Goal: Task Accomplishment & Management: Use online tool/utility

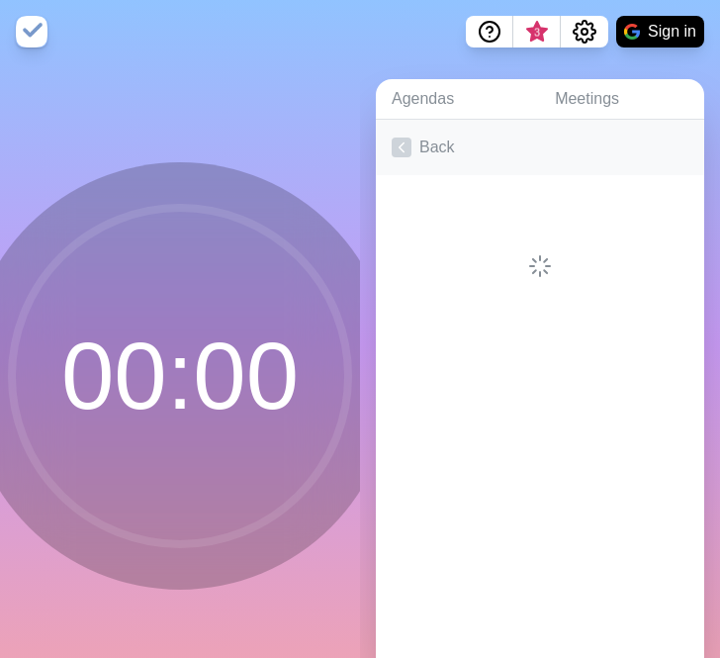
click at [423, 151] on link "Back" at bounding box center [540, 147] width 329 height 55
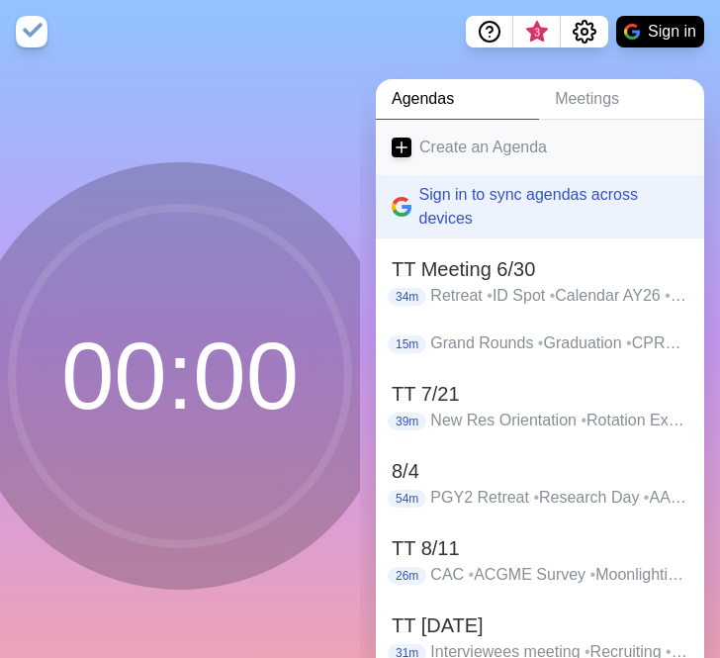
click at [423, 151] on link "Create an Agenda" at bounding box center [540, 147] width 329 height 55
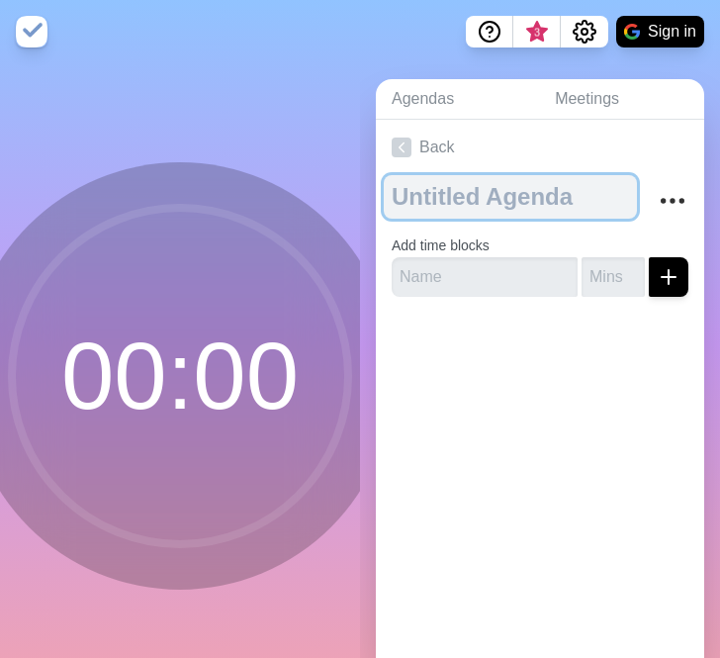
click at [490, 200] on textarea at bounding box center [510, 197] width 253 height 44
type textarea "TT 10/15"
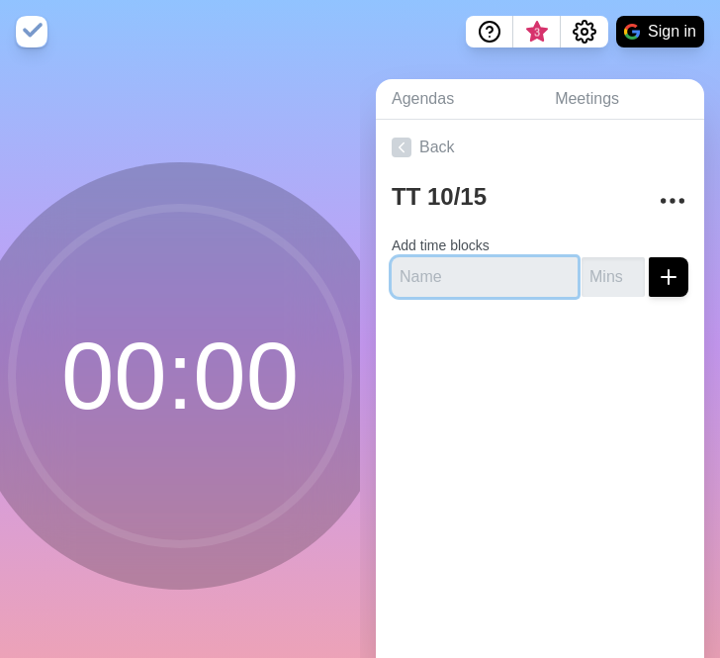
click at [425, 279] on input "text" at bounding box center [485, 277] width 186 height 40
type input "[PERSON_NAME] F/U"
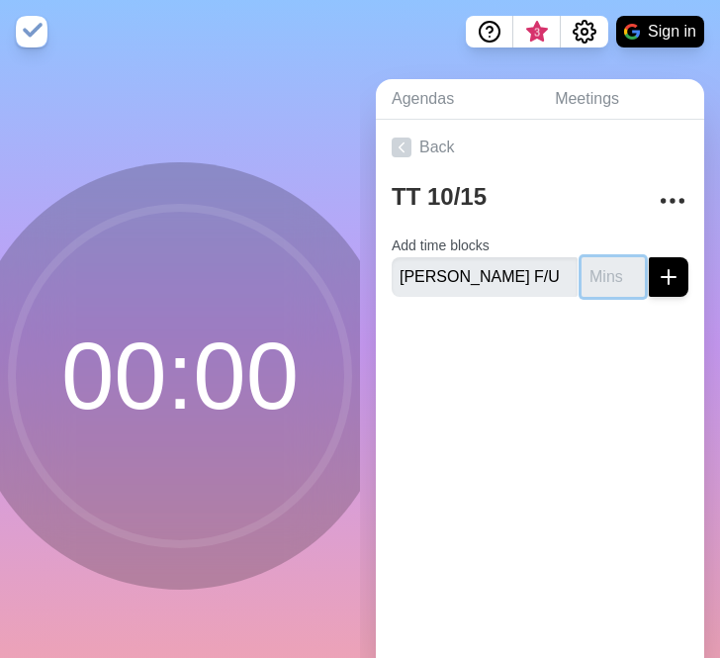
click at [613, 277] on input "number" at bounding box center [613, 277] width 63 height 40
type input "5"
click at [649, 257] on button "submit" at bounding box center [669, 277] width 40 height 40
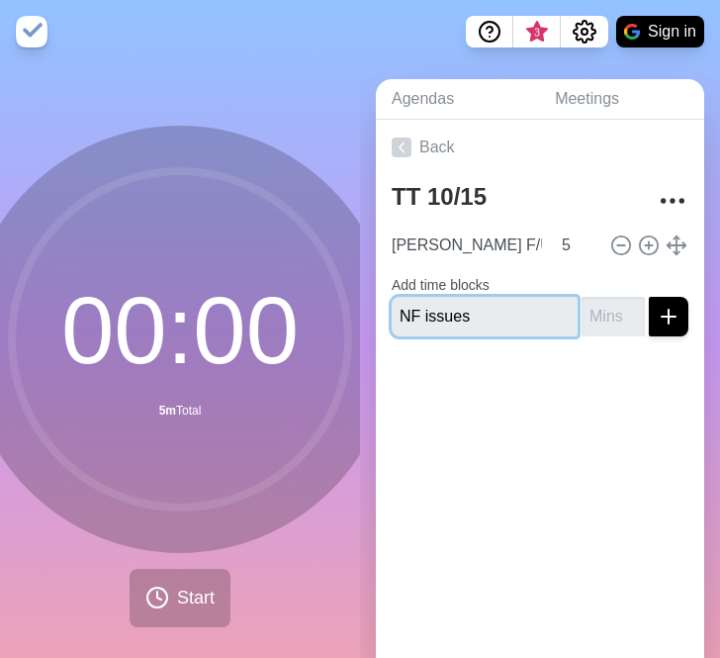
type input "NF issues"
click at [609, 309] on input "number" at bounding box center [613, 317] width 63 height 40
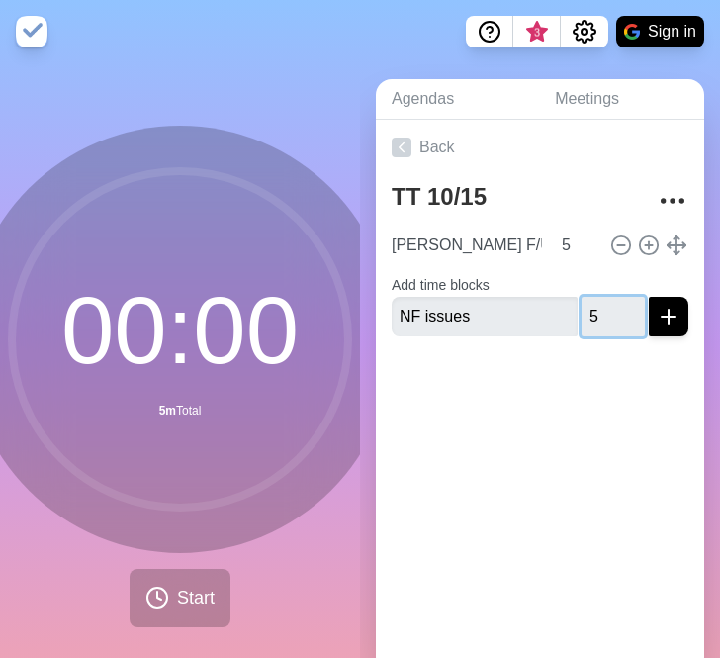
type input "5"
click at [649, 297] on button "submit" at bounding box center [669, 317] width 40 height 40
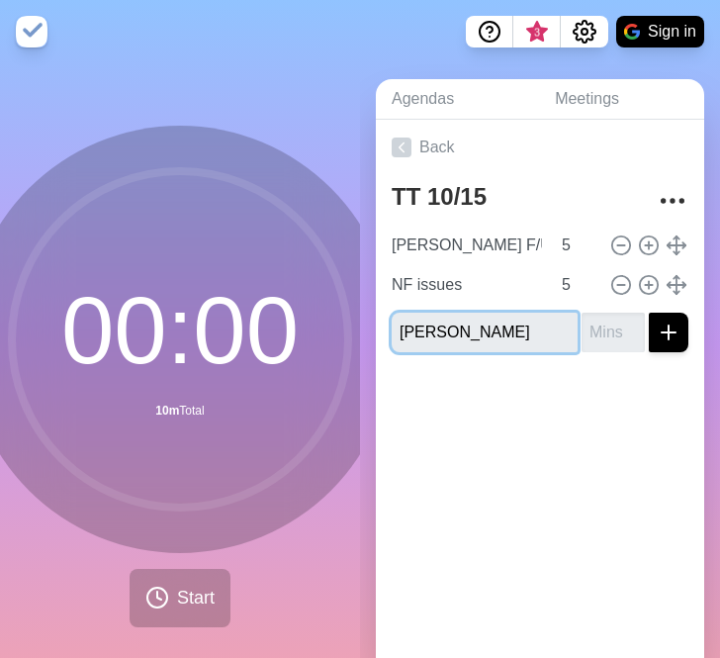
type input "[PERSON_NAME]"
click at [604, 333] on input "number" at bounding box center [613, 333] width 63 height 40
type input "5"
click at [649, 313] on button "submit" at bounding box center [669, 333] width 40 height 40
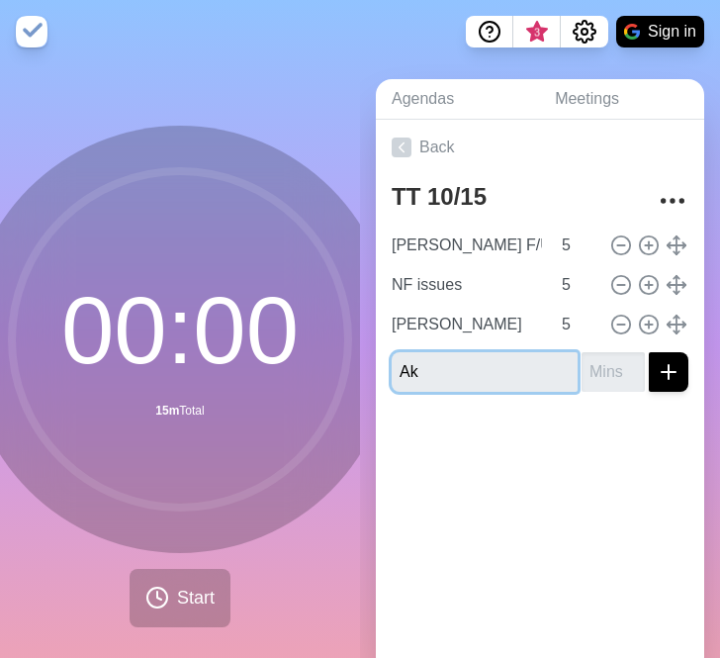
type input "A"
type input "[PERSON_NAME]"
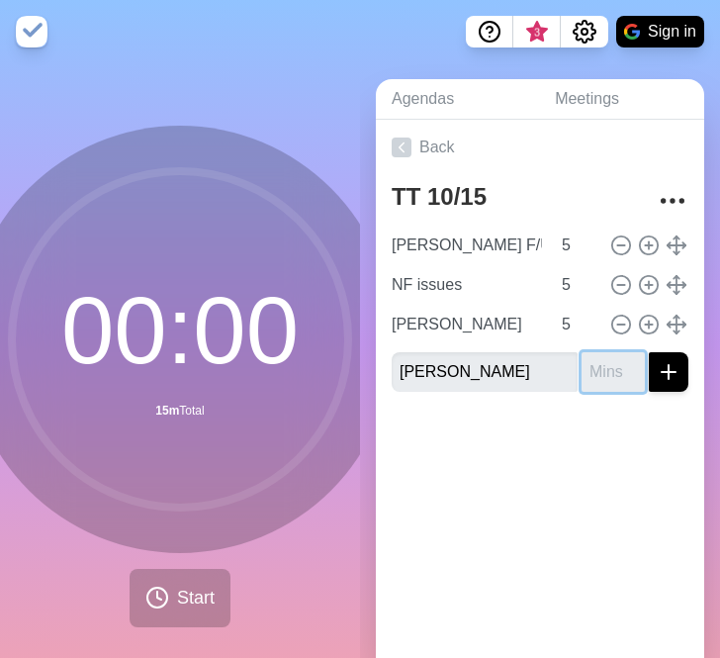
click at [590, 373] on input "number" at bounding box center [613, 372] width 63 height 40
type input "5"
click at [649, 352] on button "submit" at bounding box center [669, 372] width 40 height 40
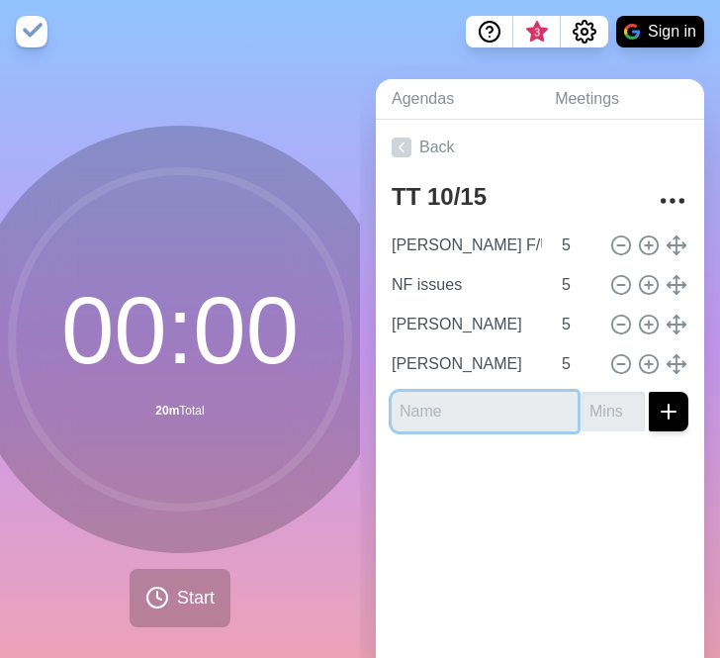
click at [413, 410] on input "text" at bounding box center [485, 412] width 186 height 40
type input "APD replacement"
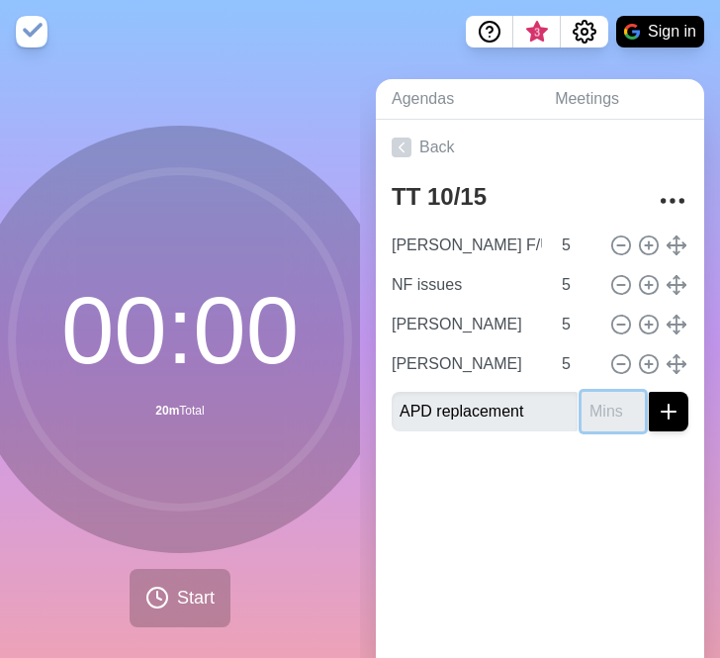
click at [615, 416] on input "number" at bounding box center [613, 412] width 63 height 40
type input "6"
click at [649, 392] on button "submit" at bounding box center [669, 412] width 40 height 40
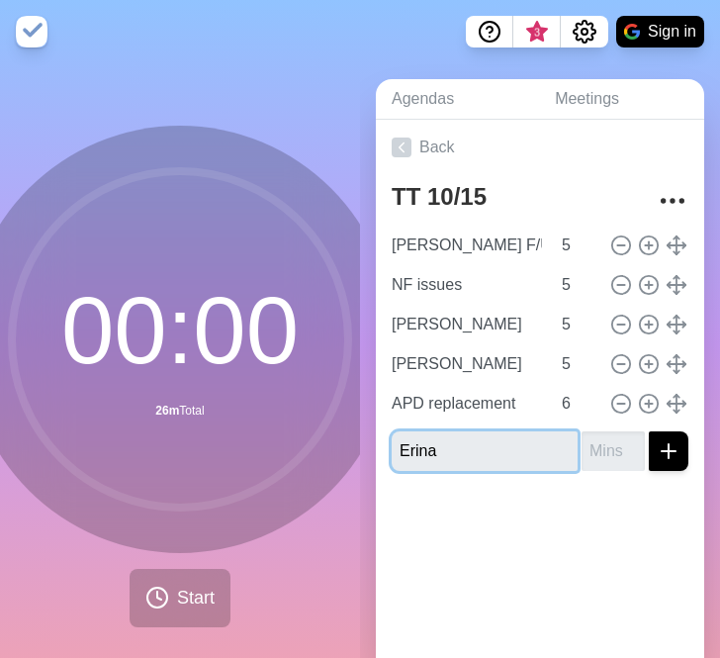
type input "Erina"
click at [599, 452] on input "number" at bounding box center [613, 451] width 63 height 40
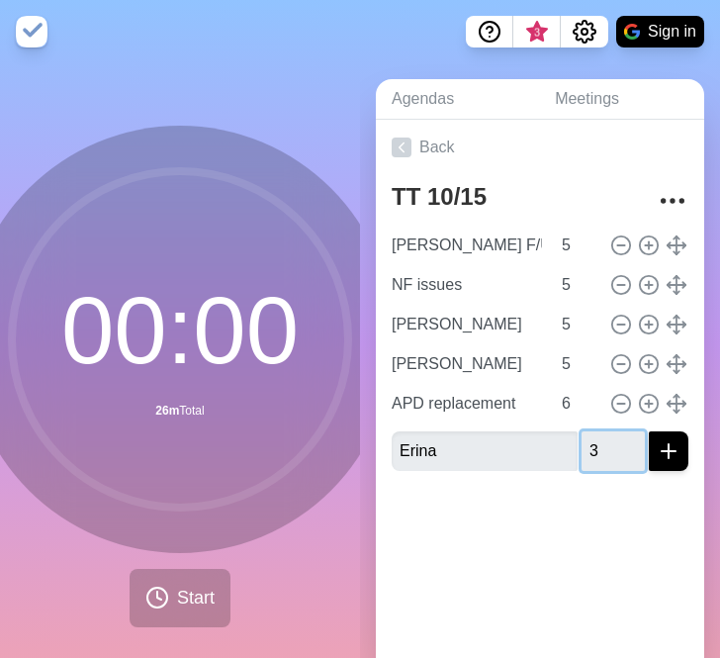
type input "3"
click at [649, 431] on button "submit" at bounding box center [669, 451] width 40 height 40
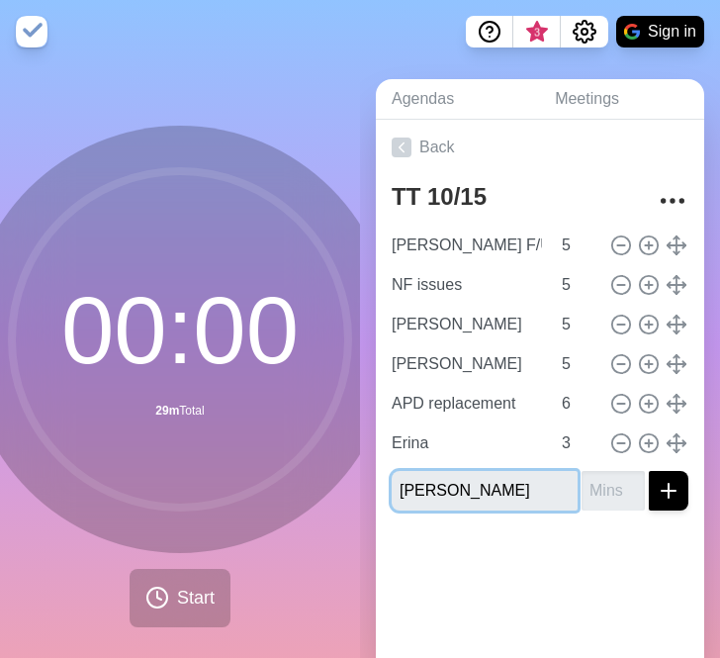
type input "[PERSON_NAME]"
click at [597, 485] on input "number" at bounding box center [613, 491] width 63 height 40
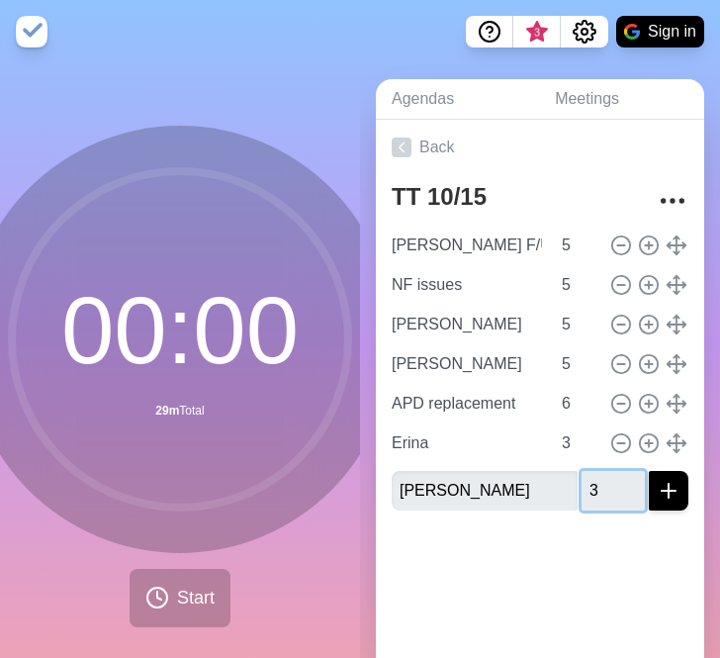
type input "3"
click at [649, 471] on button "submit" at bounding box center [669, 491] width 40 height 40
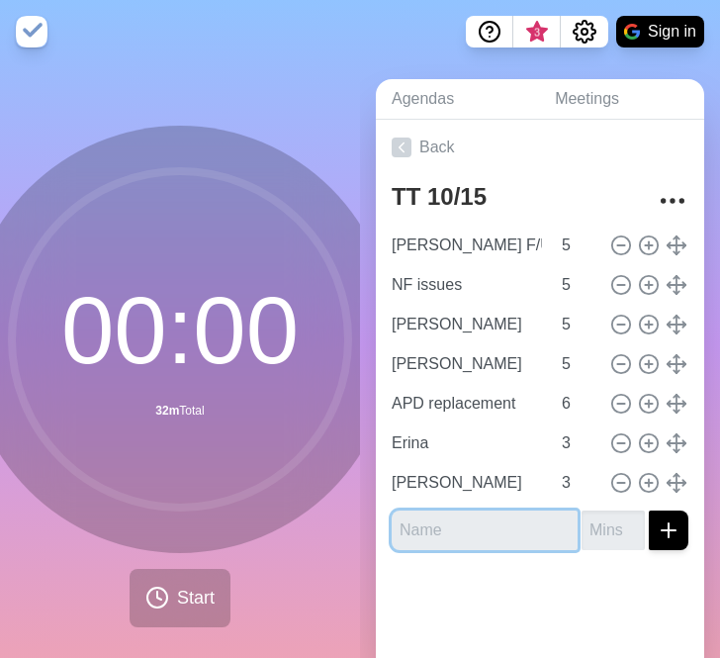
click at [425, 536] on input "text" at bounding box center [485, 531] width 186 height 40
type input "[PERSON_NAME]"
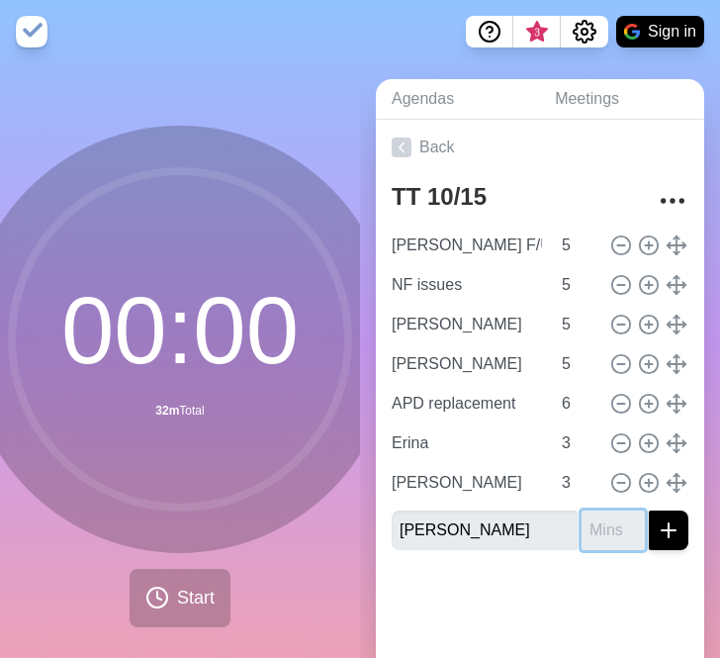
click at [596, 538] on input "number" at bounding box center [613, 531] width 63 height 40
type input "3"
click at [649, 511] on button "submit" at bounding box center [669, 531] width 40 height 40
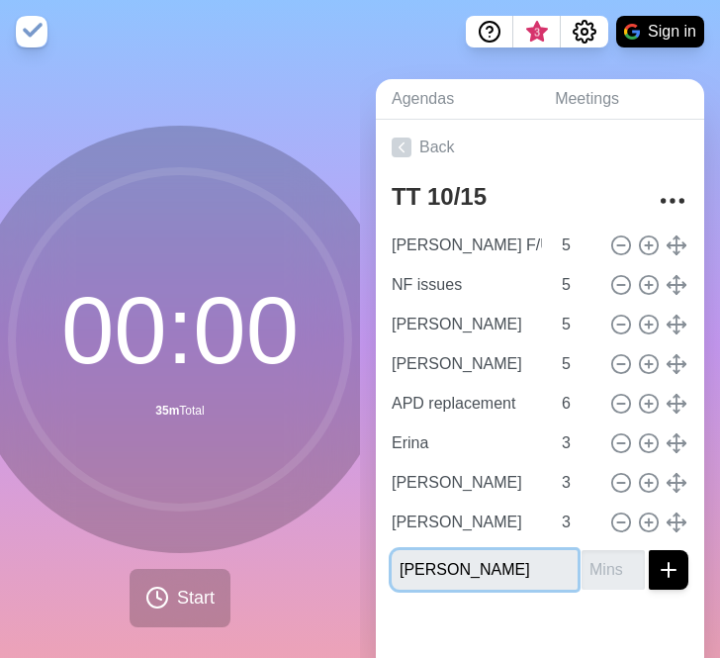
type input "[PERSON_NAME]"
click at [595, 571] on input "number" at bounding box center [613, 570] width 63 height 40
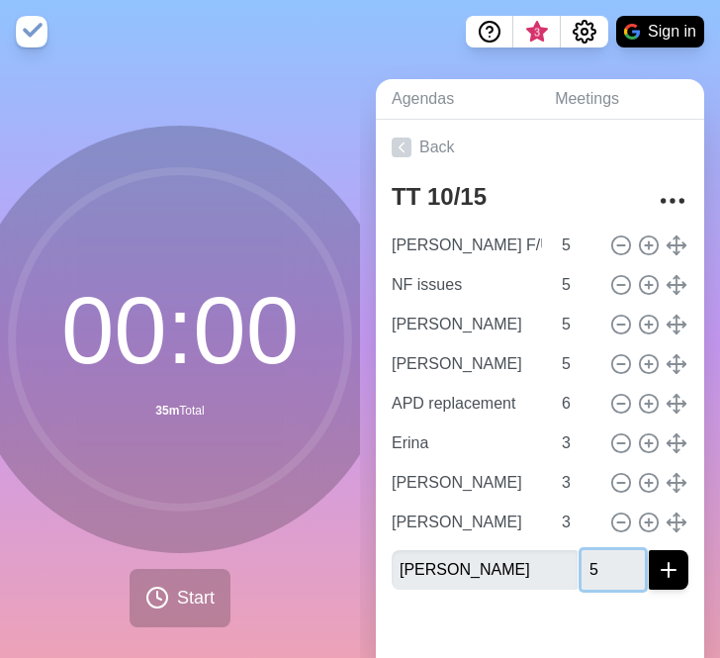
type input "5"
click at [649, 550] on button "submit" at bounding box center [669, 570] width 40 height 40
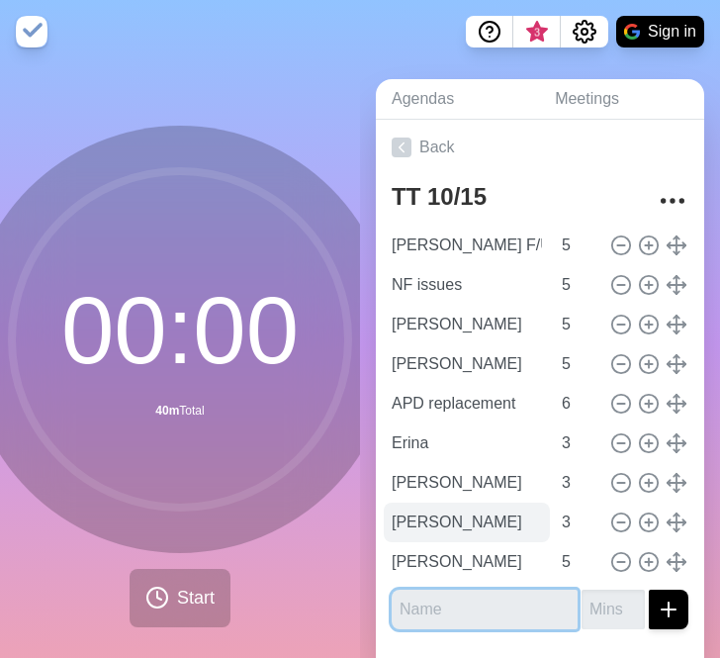
scroll to position [31, 0]
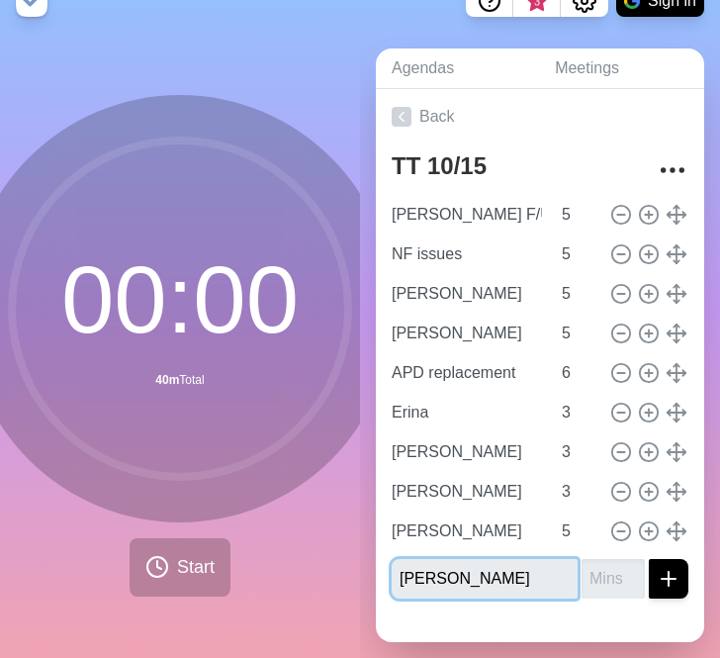
type input "[PERSON_NAME]"
click at [597, 589] on input "number" at bounding box center [613, 579] width 63 height 40
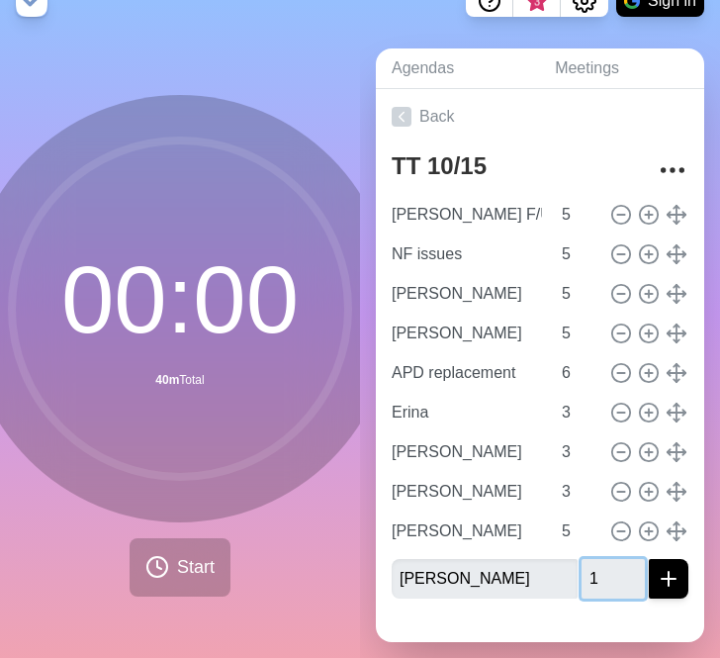
type input "1"
click at [649, 559] on button "submit" at bounding box center [669, 579] width 40 height 40
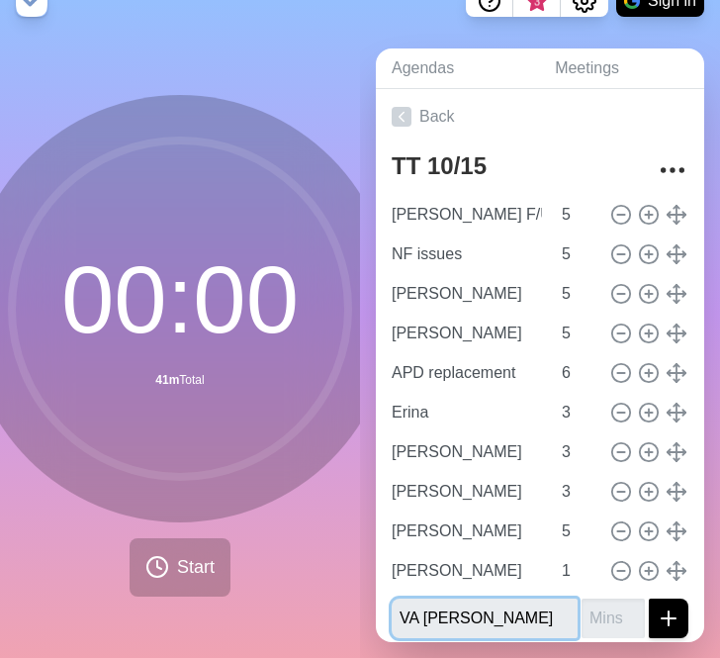
type input "VA [PERSON_NAME]"
click at [605, 617] on input "number" at bounding box center [613, 619] width 63 height 40
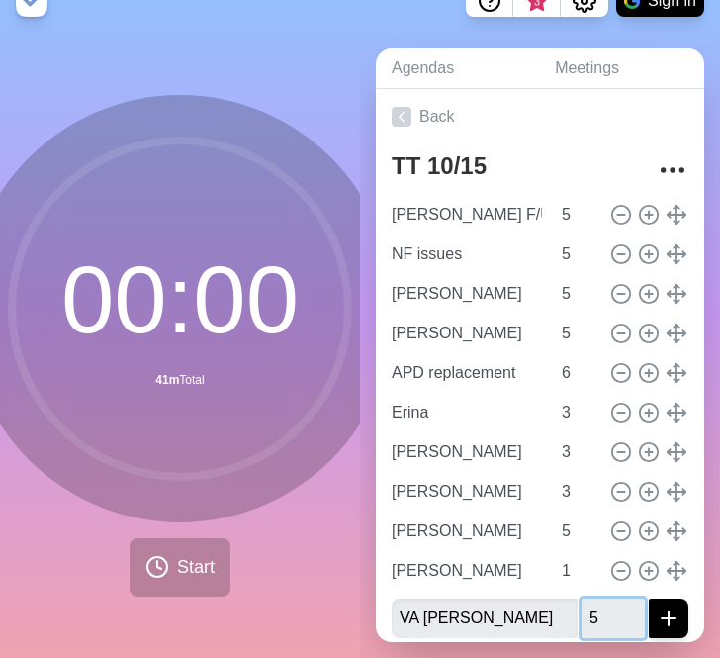
type input "5"
click at [649, 599] on button "submit" at bounding box center [669, 619] width 40 height 40
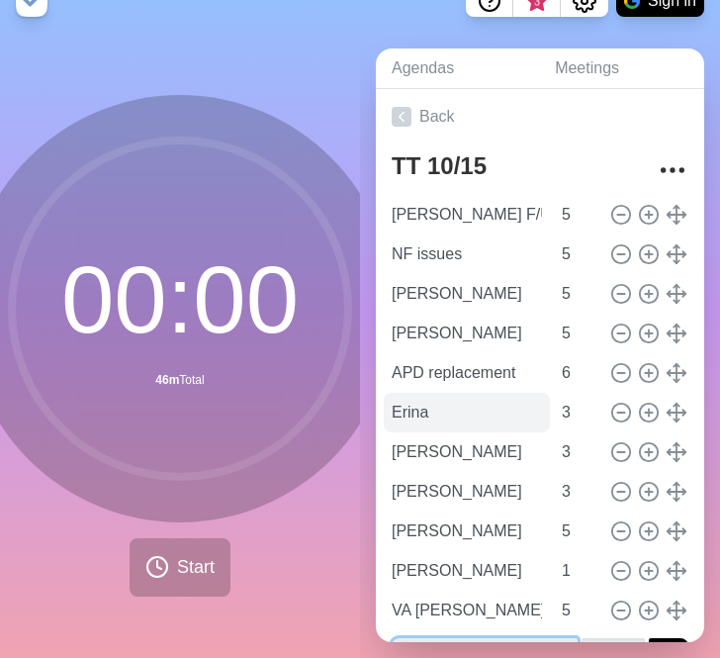
scroll to position [50, 0]
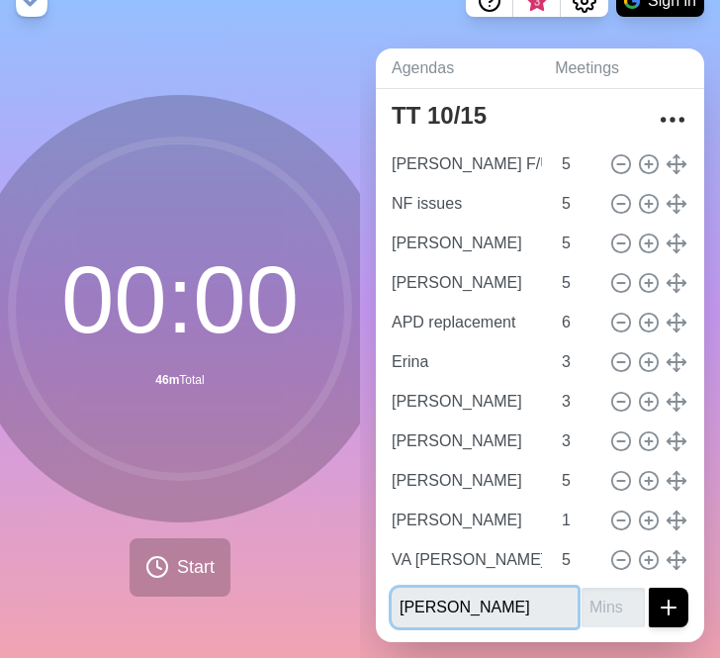
type input "[PERSON_NAME]"
click at [602, 610] on input "number" at bounding box center [613, 608] width 63 height 40
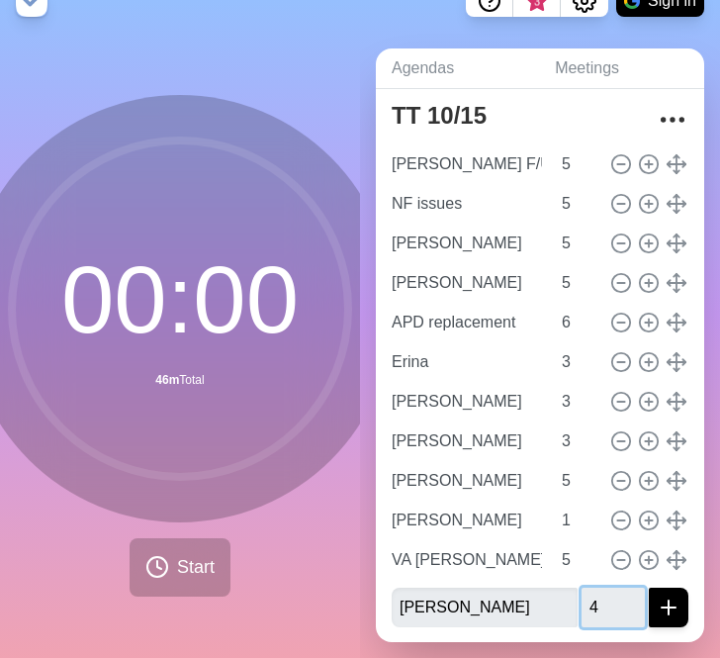
type input "4"
click at [649, 588] on button "submit" at bounding box center [669, 608] width 40 height 40
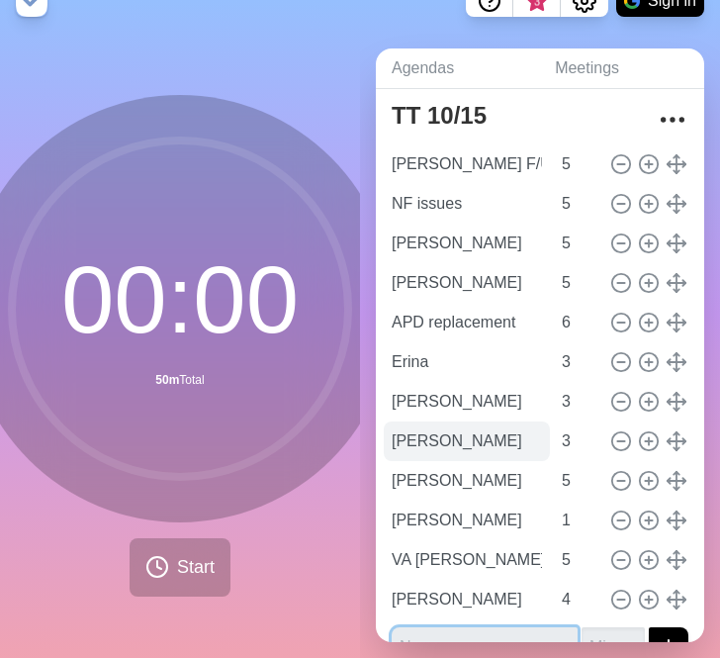
scroll to position [90, 0]
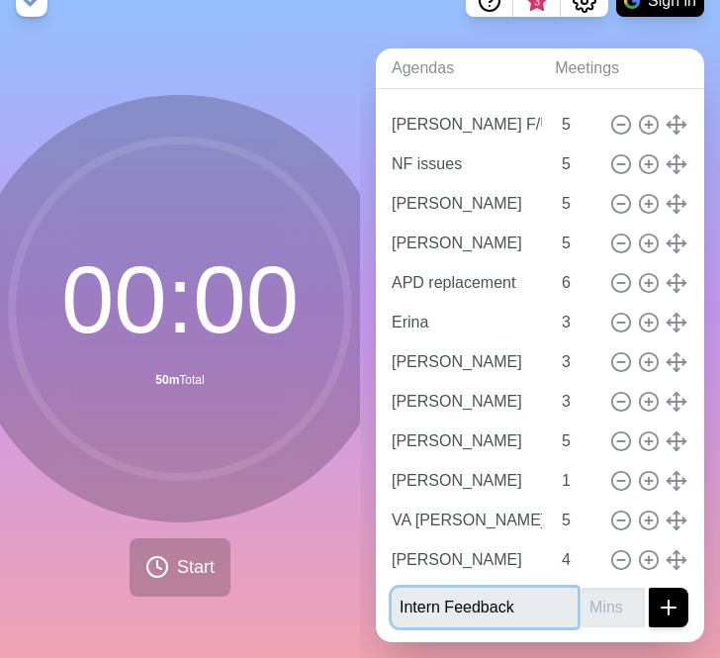
type input "Intern Feedback"
click at [594, 611] on input "number" at bounding box center [613, 608] width 63 height 40
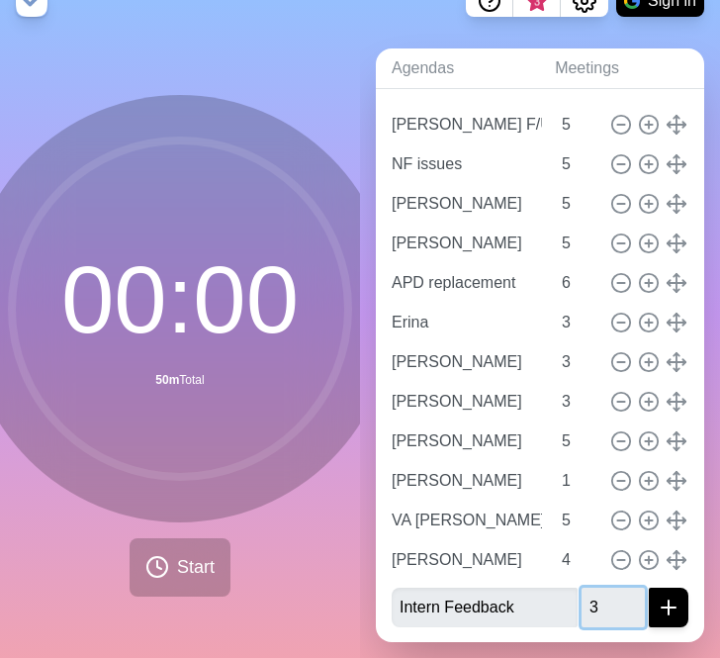
type input "3"
click at [649, 588] on button "submit" at bounding box center [669, 608] width 40 height 40
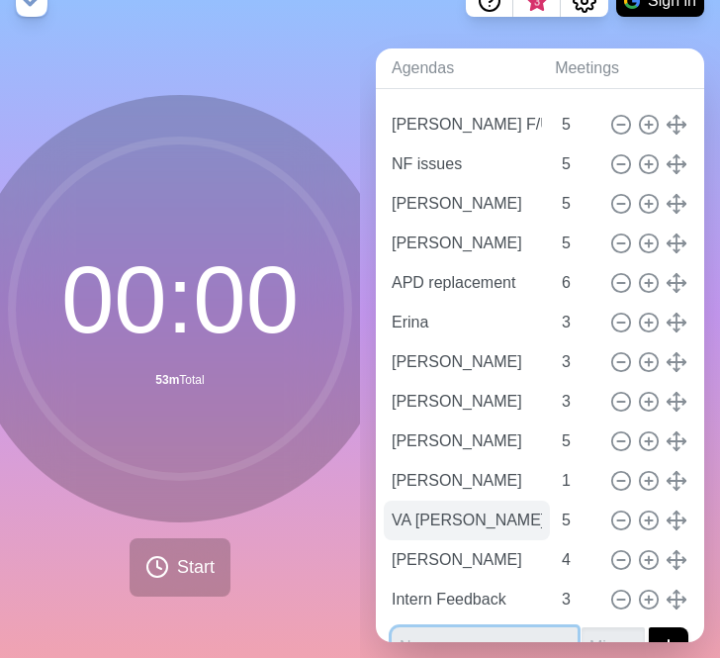
scroll to position [130, 0]
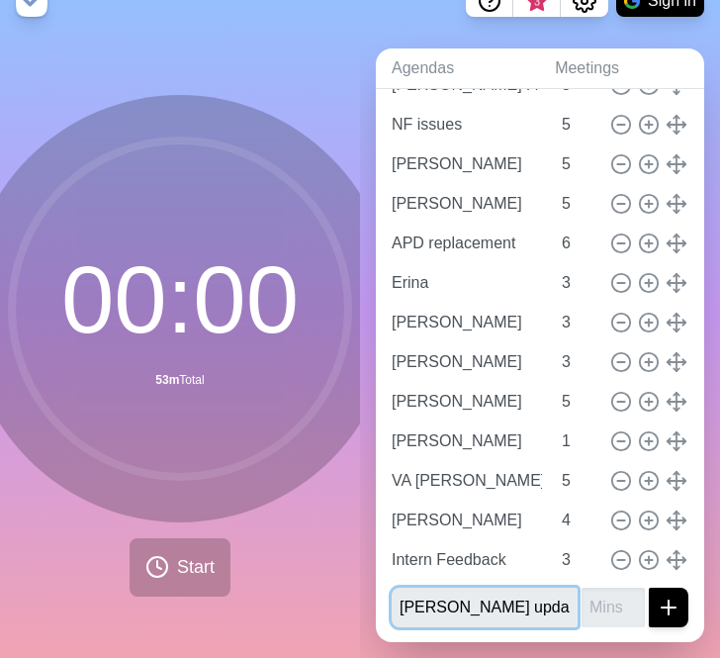
type input "[PERSON_NAME] updates VA"
click at [600, 605] on input "number" at bounding box center [613, 608] width 63 height 40
type input "7"
click at [649, 588] on button "submit" at bounding box center [669, 608] width 40 height 40
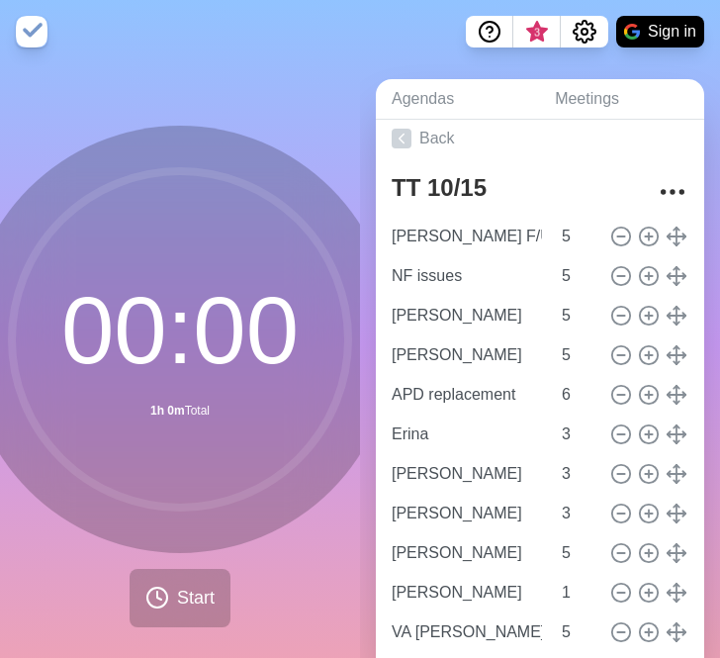
scroll to position [31, 0]
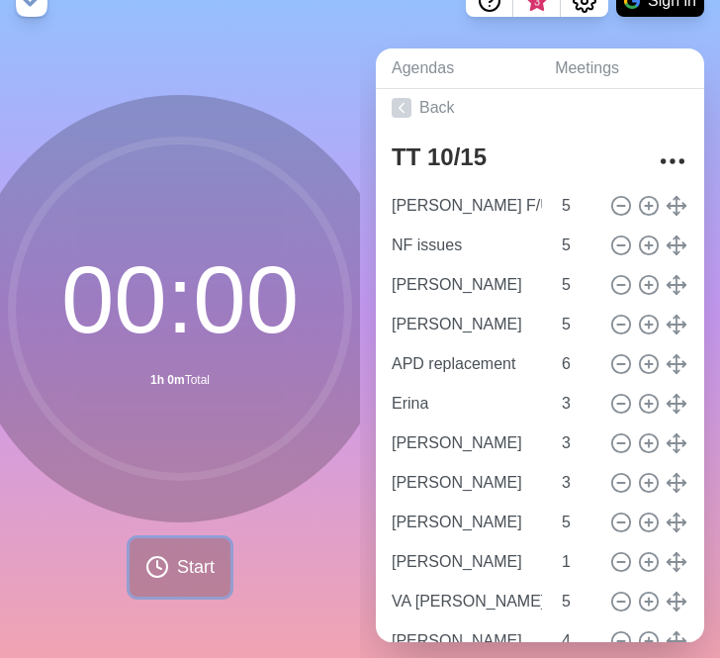
click at [177, 558] on span "Start" at bounding box center [196, 567] width 38 height 27
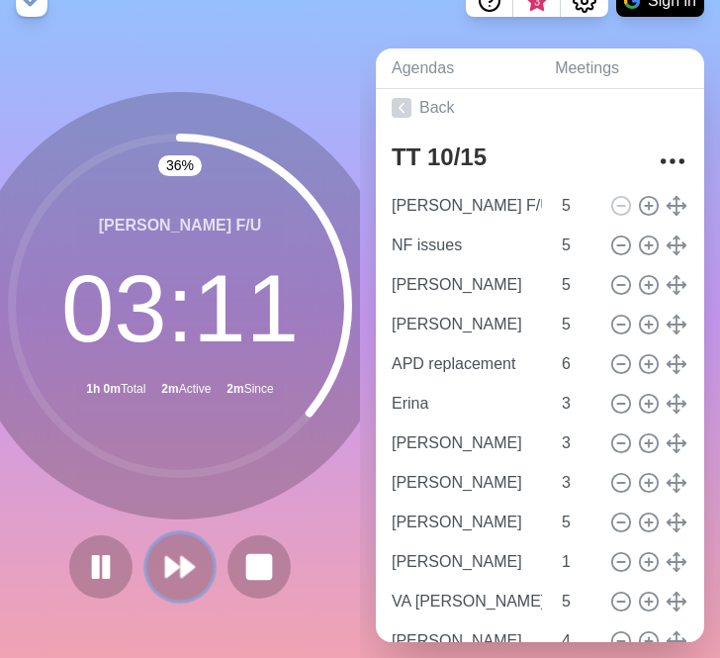
click at [177, 563] on icon at bounding box center [180, 567] width 34 height 34
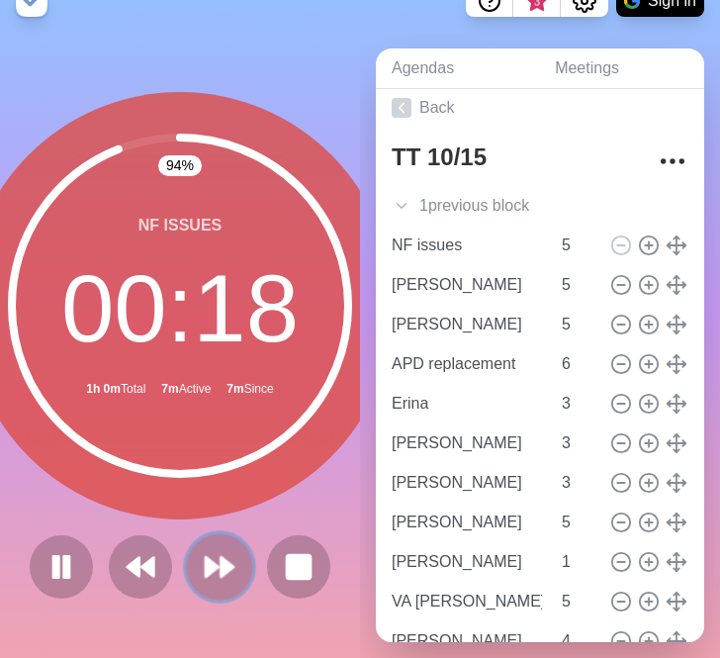
click at [210, 576] on icon at bounding box center [220, 567] width 34 height 34
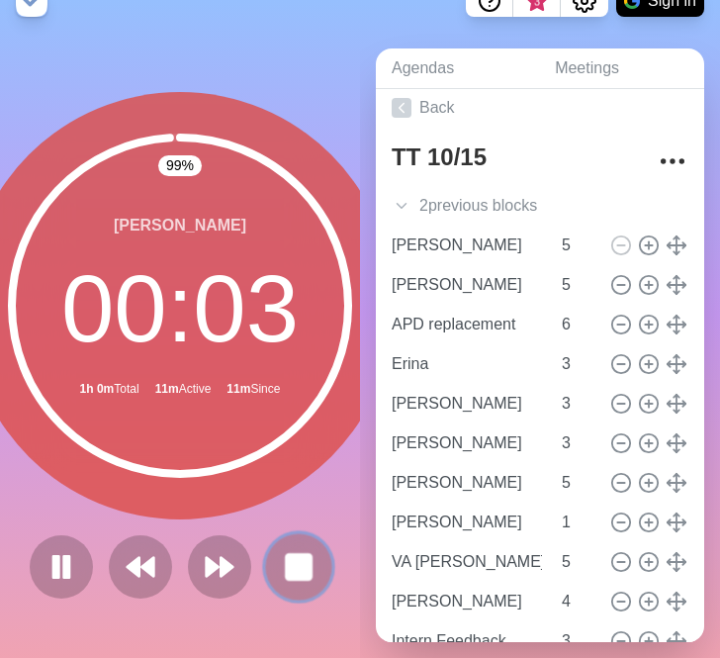
click at [295, 570] on rect at bounding box center [298, 566] width 25 height 25
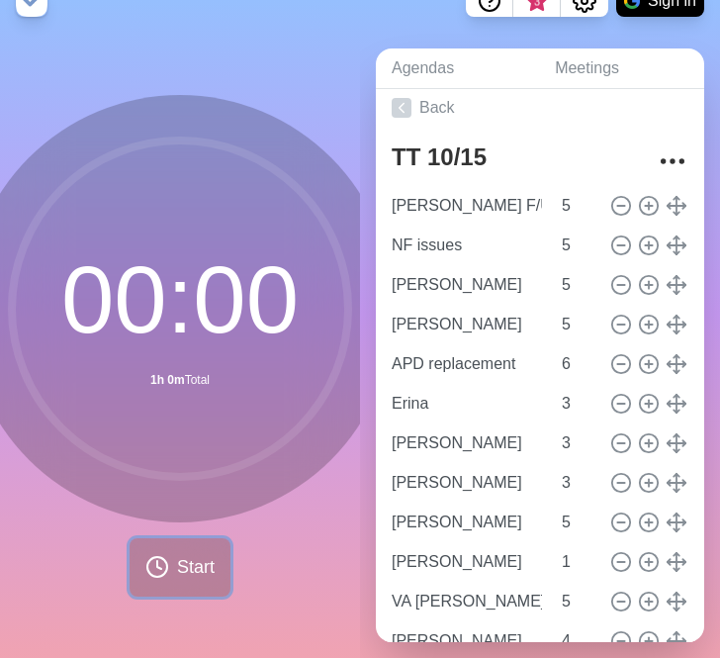
click at [193, 560] on span "Start" at bounding box center [196, 567] width 38 height 27
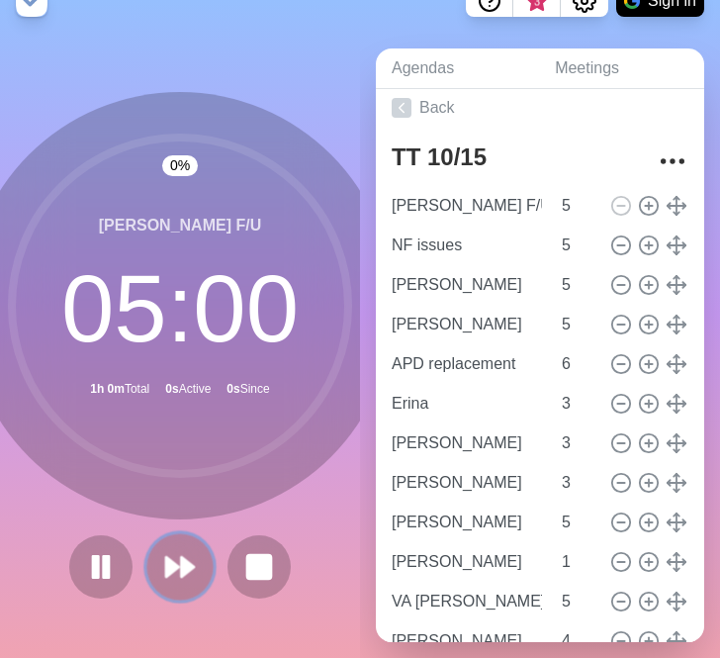
click at [195, 562] on icon at bounding box center [180, 567] width 34 height 34
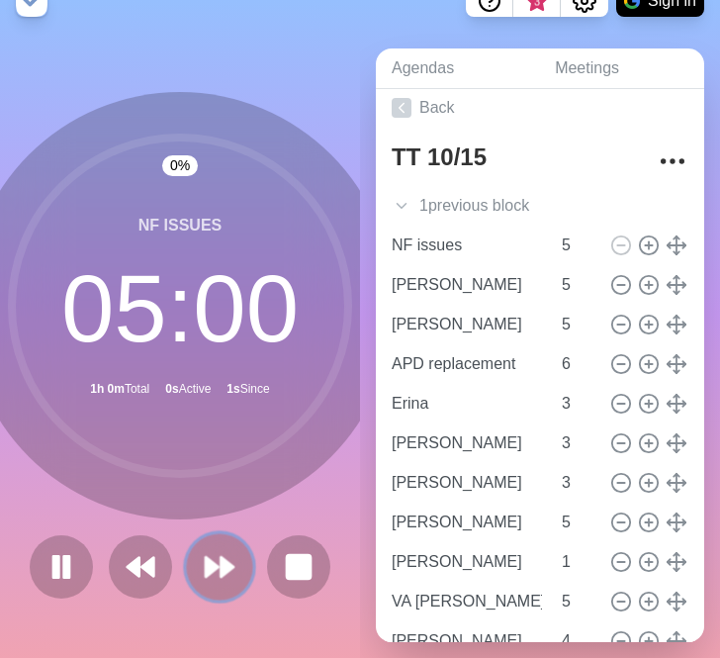
click at [192, 561] on button at bounding box center [219, 566] width 66 height 66
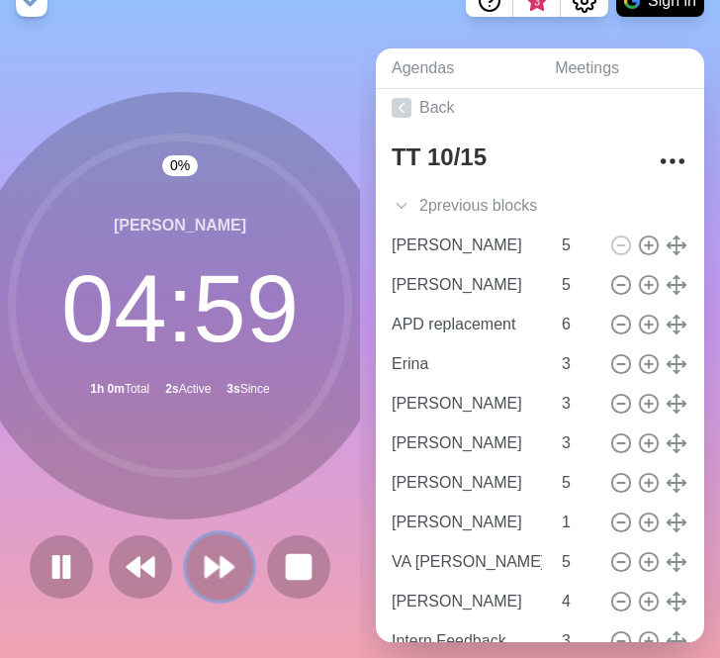
click at [200, 559] on button at bounding box center [219, 566] width 66 height 66
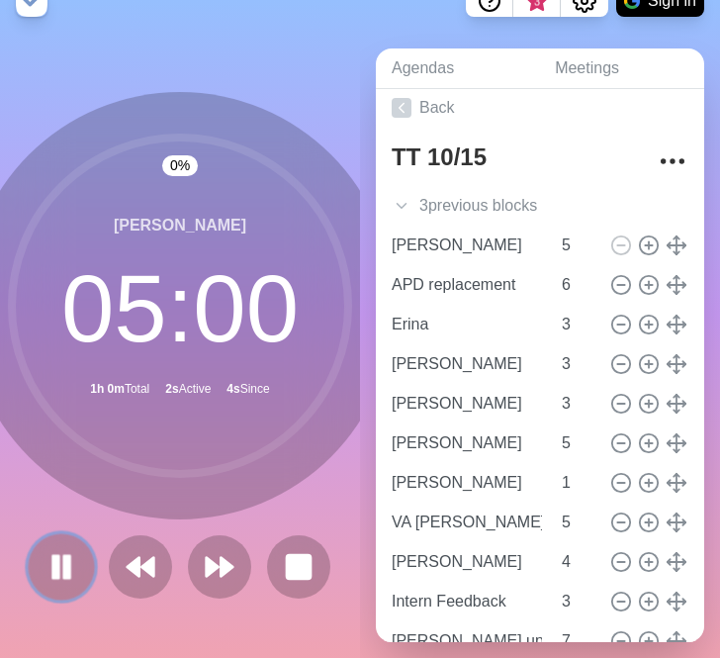
click at [68, 552] on icon at bounding box center [62, 567] width 34 height 34
click at [65, 558] on icon at bounding box center [62, 567] width 34 height 34
click at [65, 558] on rect at bounding box center [66, 566] width 5 height 21
click at [69, 581] on icon at bounding box center [62, 567] width 34 height 34
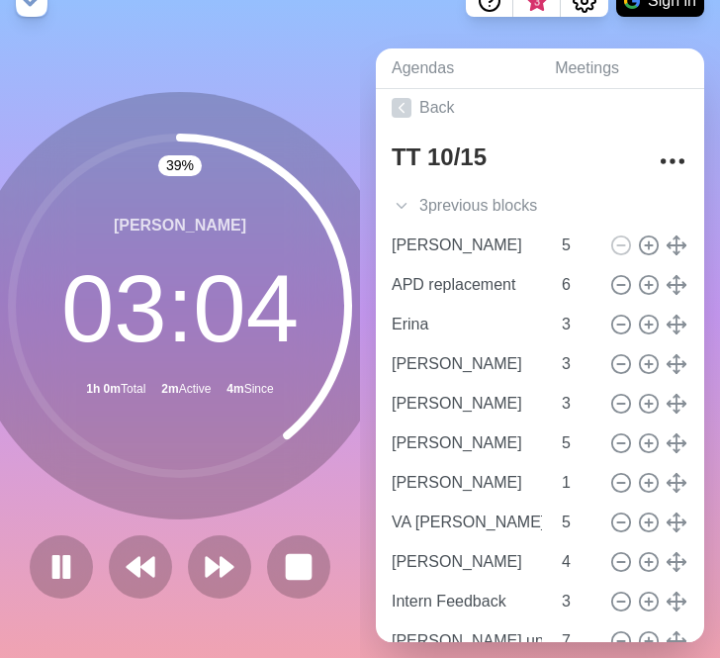
scroll to position [0, 0]
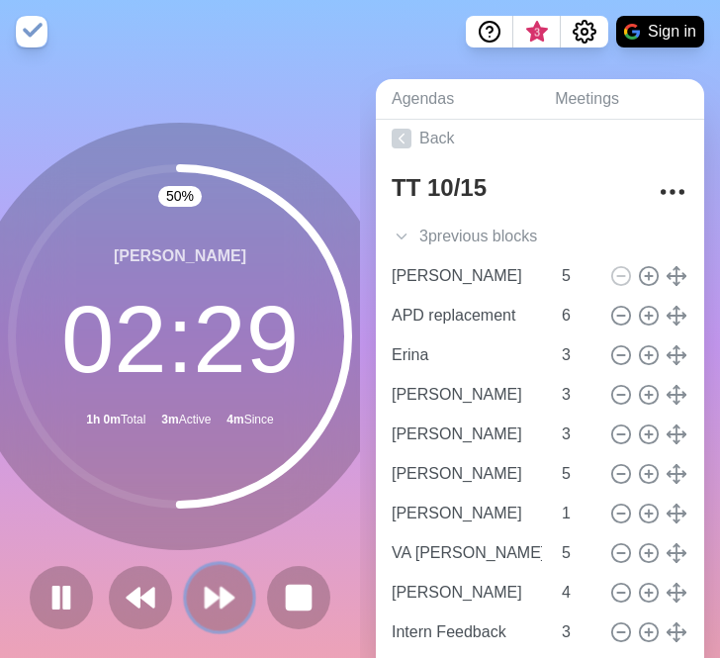
click at [222, 590] on polygon at bounding box center [227, 598] width 13 height 20
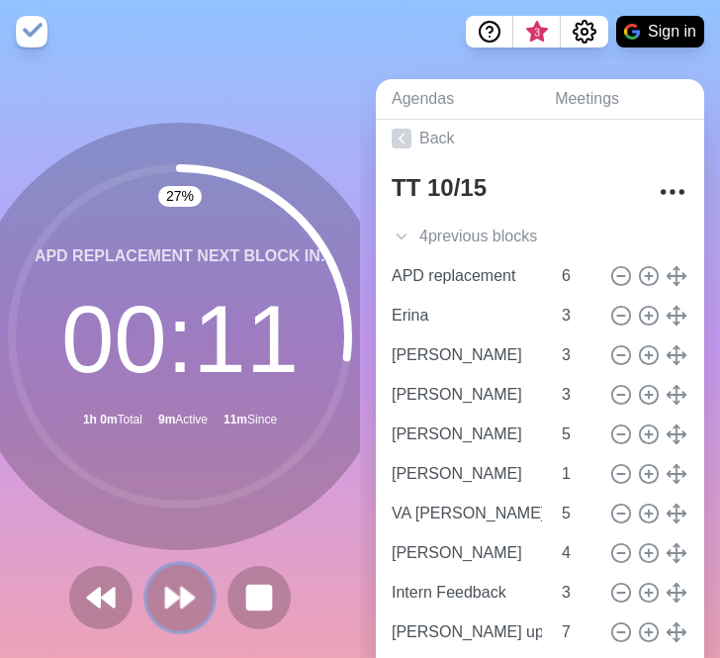
click at [177, 607] on icon at bounding box center [180, 598] width 34 height 34
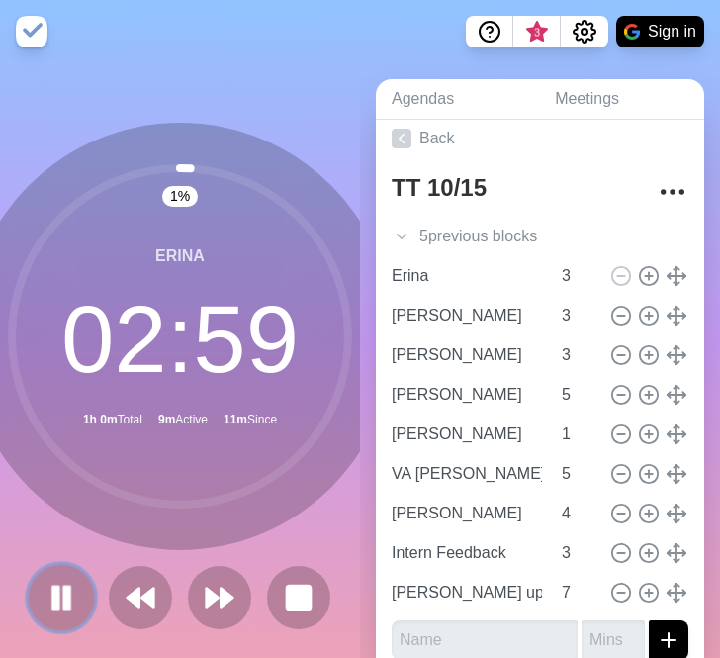
click at [55, 594] on rect at bounding box center [56, 598] width 6 height 22
click at [62, 594] on polygon at bounding box center [61, 597] width 20 height 25
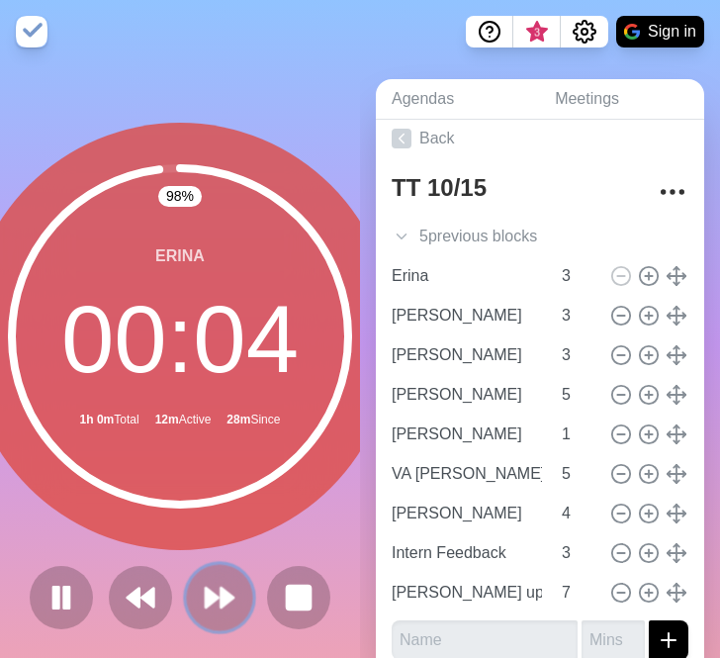
click at [213, 606] on icon at bounding box center [220, 598] width 34 height 34
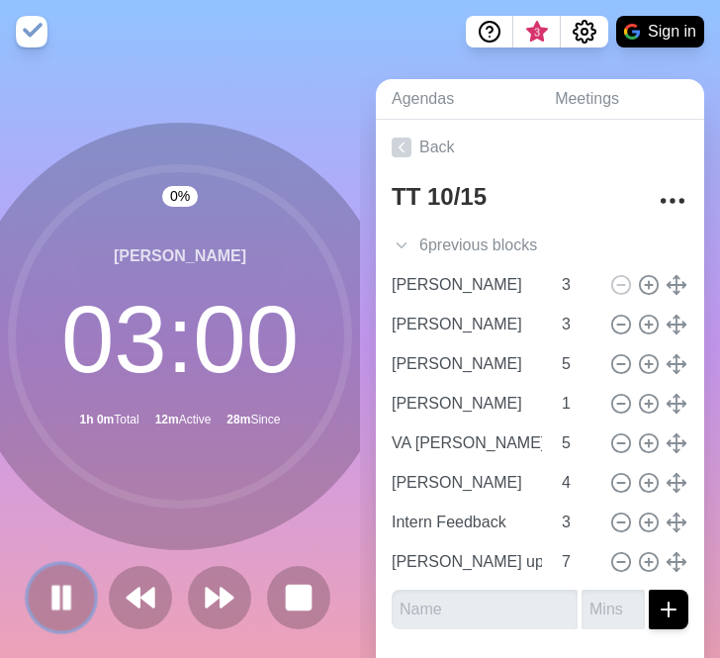
click at [61, 592] on icon at bounding box center [62, 598] width 34 height 34
click at [61, 598] on polygon at bounding box center [61, 597] width 20 height 25
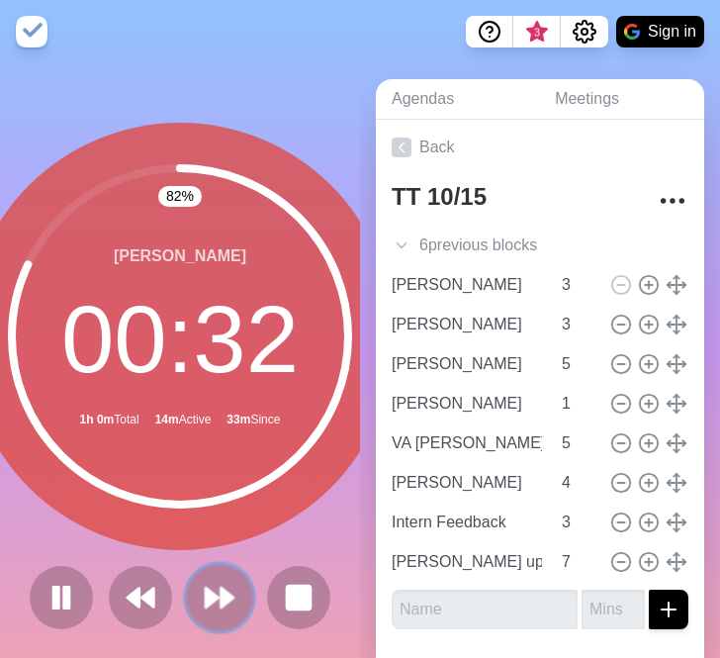
click at [221, 585] on icon at bounding box center [220, 598] width 34 height 34
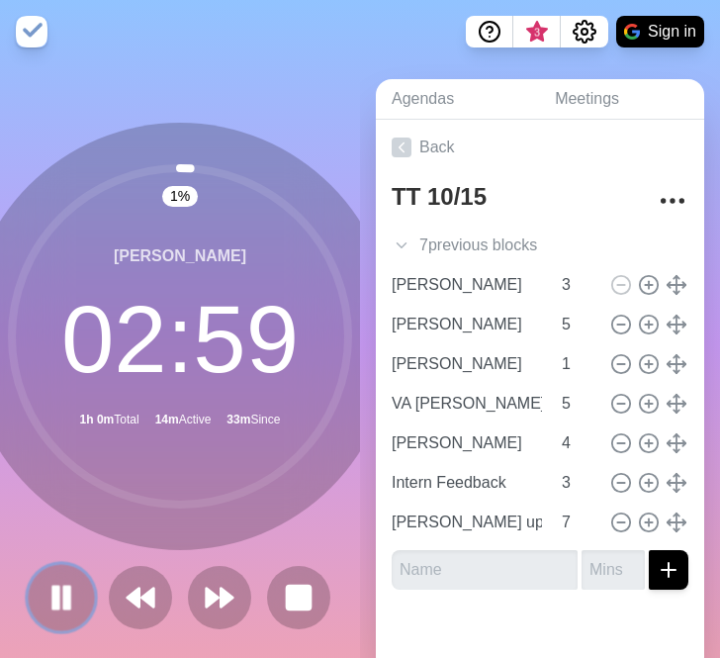
click at [66, 589] on rect at bounding box center [67, 598] width 6 height 22
click at [230, 597] on polygon at bounding box center [227, 598] width 13 height 20
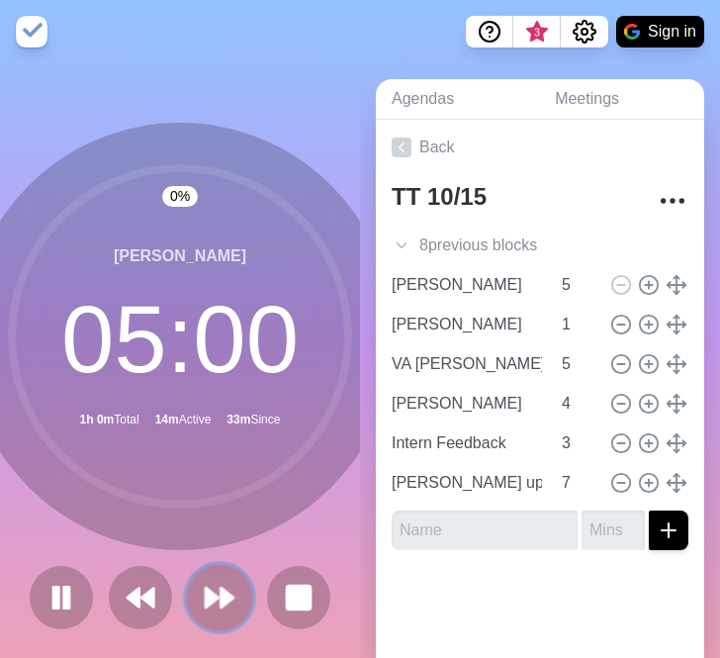
click at [230, 597] on polygon at bounding box center [227, 598] width 13 height 20
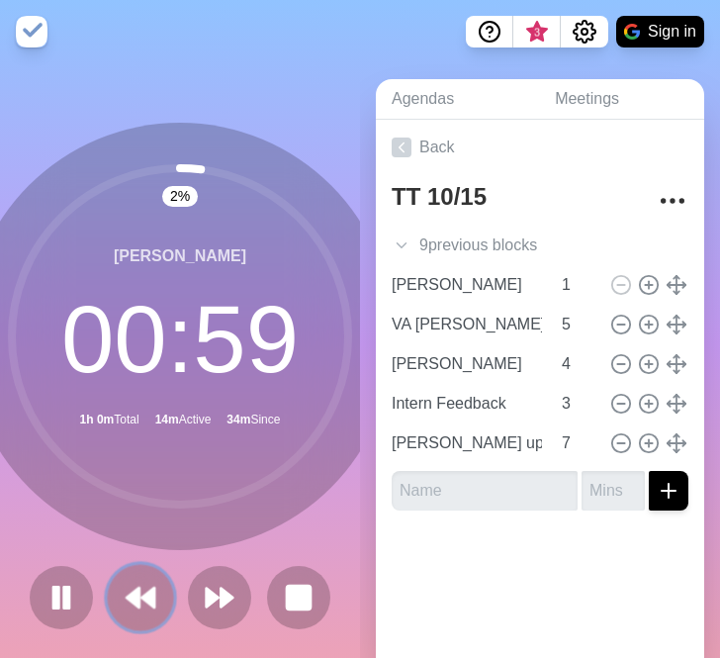
click at [143, 603] on icon at bounding box center [141, 598] width 34 height 34
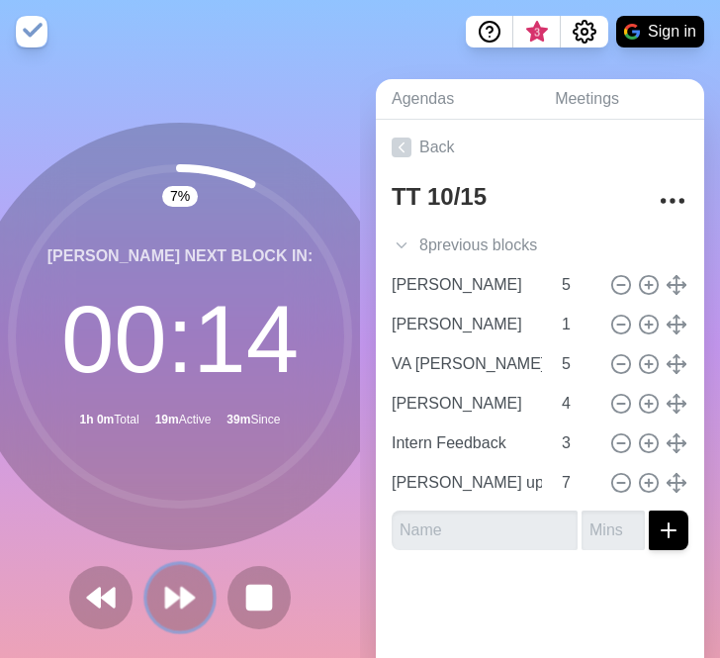
click at [181, 594] on polygon at bounding box center [187, 598] width 13 height 20
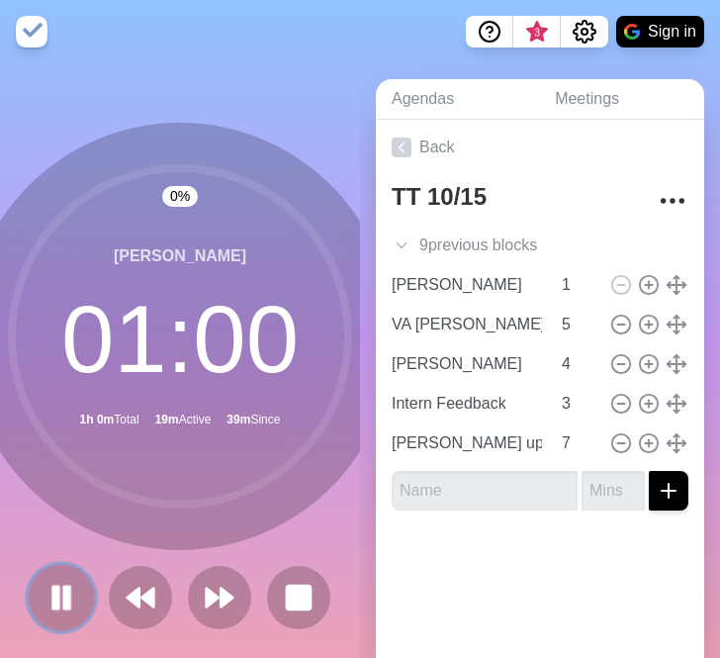
click at [65, 593] on rect at bounding box center [67, 598] width 6 height 22
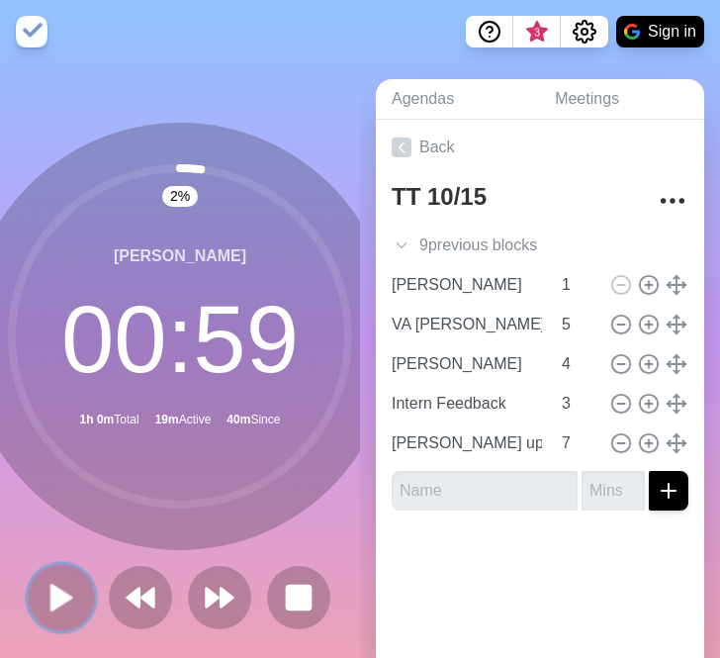
click at [55, 595] on polygon at bounding box center [61, 597] width 20 height 25
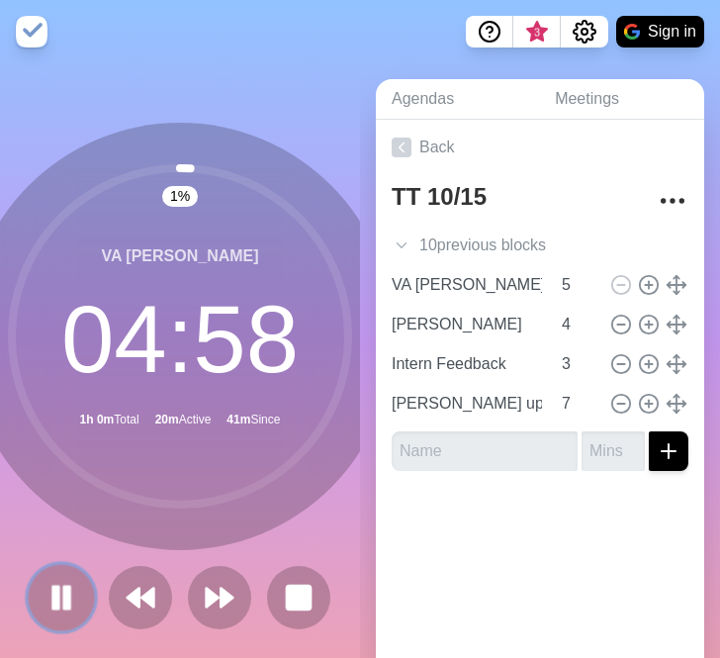
click at [69, 598] on rect at bounding box center [67, 598] width 6 height 22
